Goal: Task Accomplishment & Management: Manage account settings

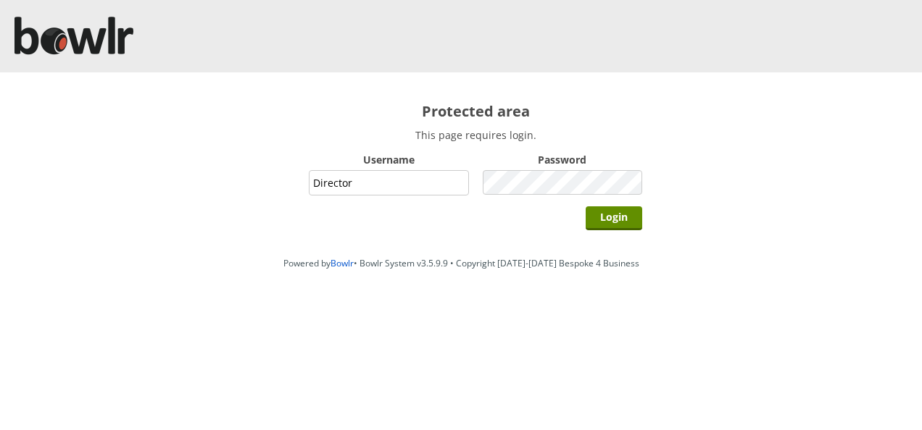
type input "Director"
click at [585, 206] on input "Login" at bounding box center [613, 218] width 57 height 24
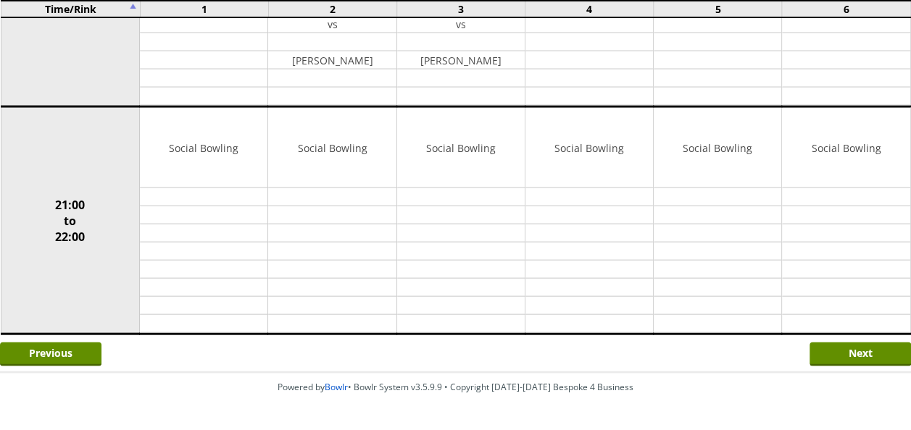
scroll to position [1477, 0]
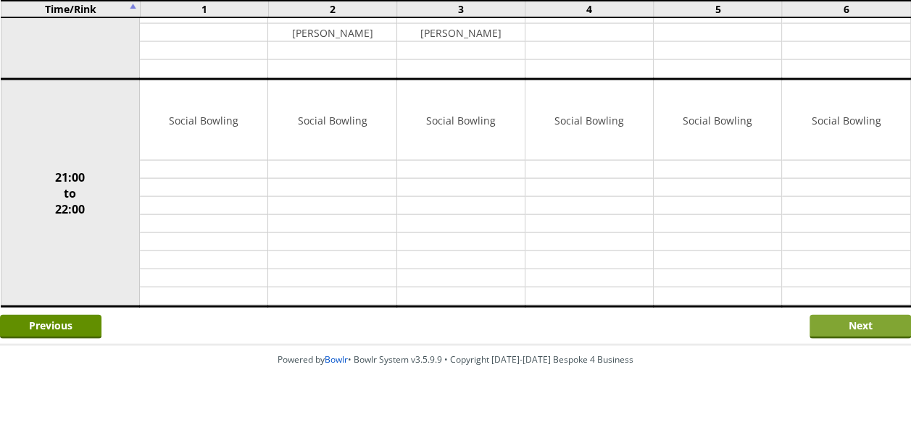
click at [829, 315] on input "Next" at bounding box center [859, 327] width 101 height 24
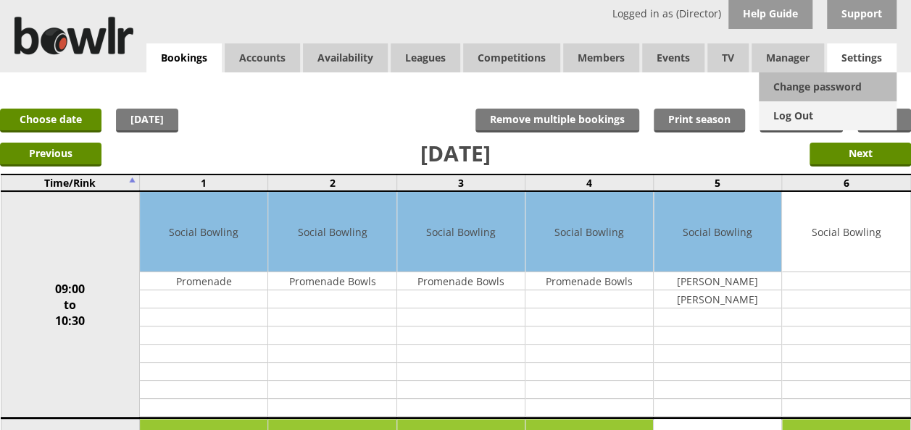
click at [810, 115] on link "Log Out" at bounding box center [828, 115] width 138 height 29
